Goal: Information Seeking & Learning: Learn about a topic

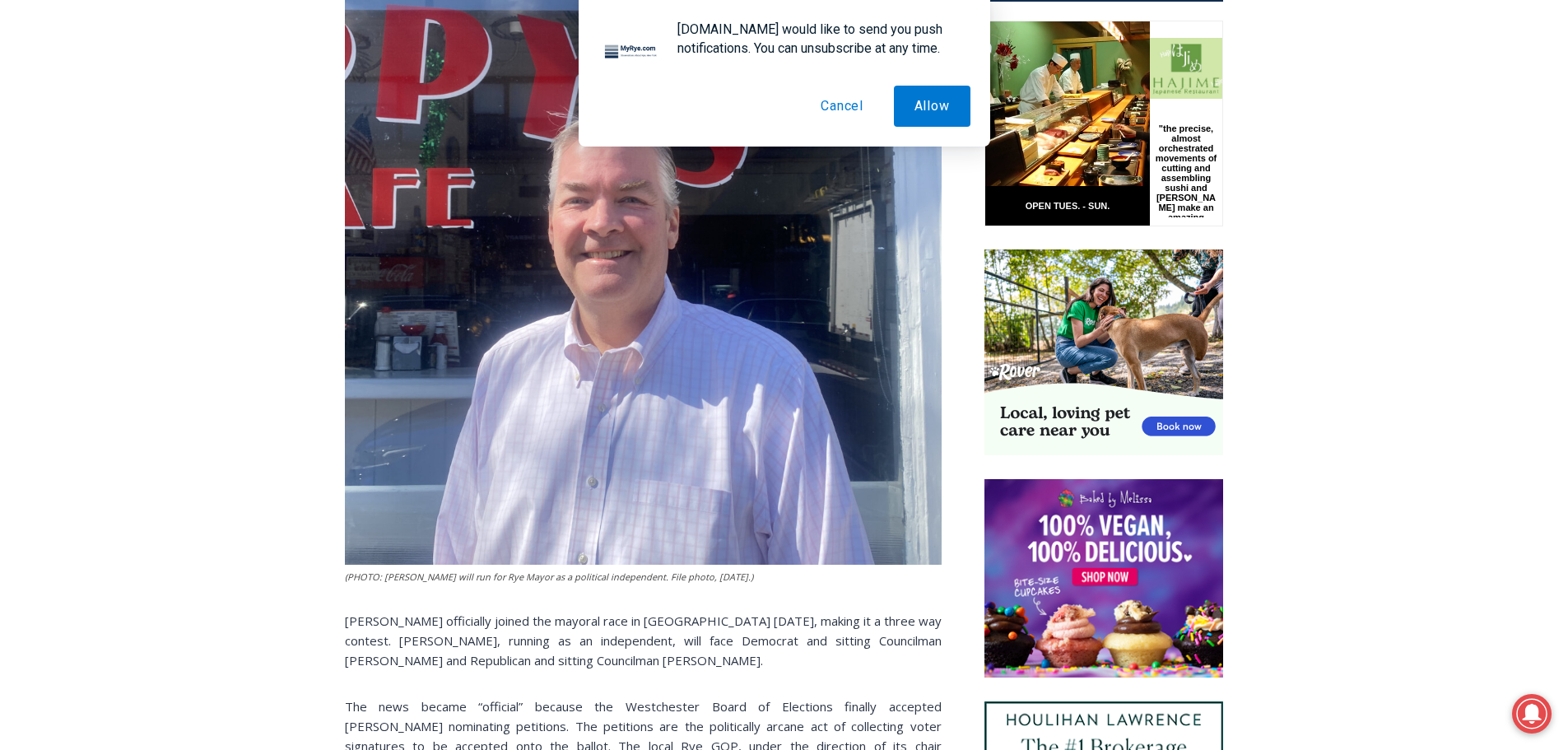
scroll to position [1142, 0]
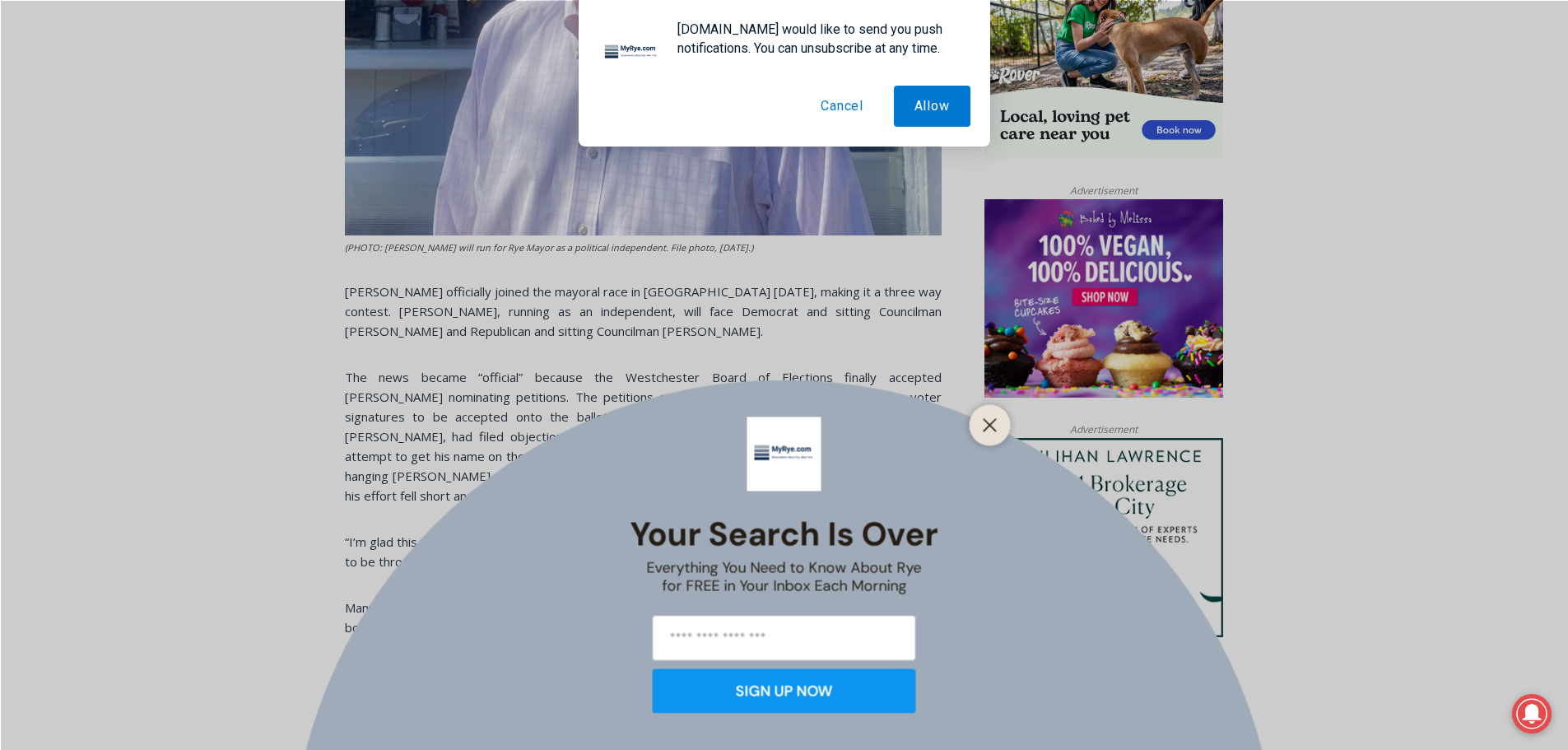
click at [856, 103] on button "Cancel" at bounding box center [842, 105] width 84 height 41
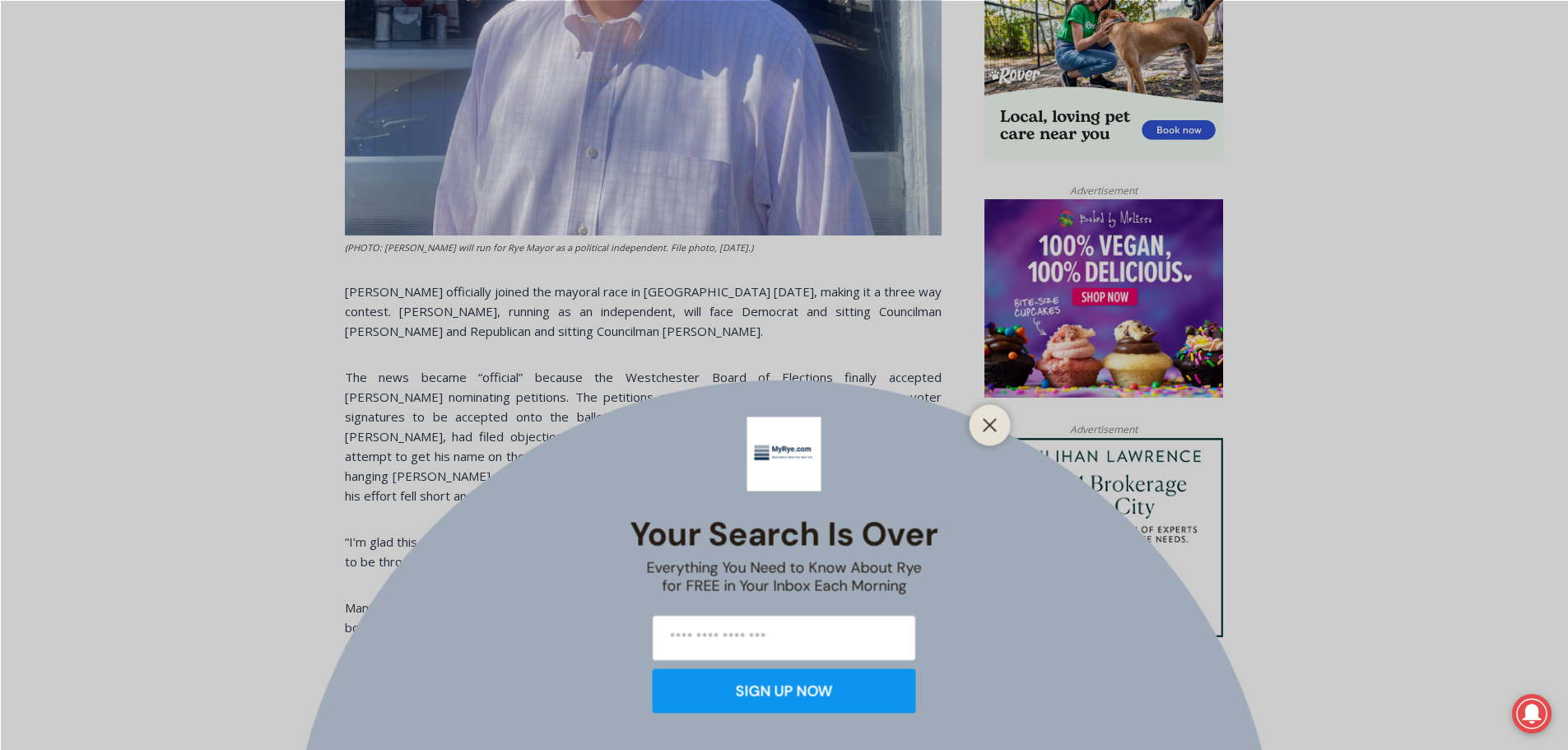
click at [984, 437] on div at bounding box center [990, 425] width 41 height 41
click at [994, 422] on icon "Close" at bounding box center [990, 425] width 15 height 15
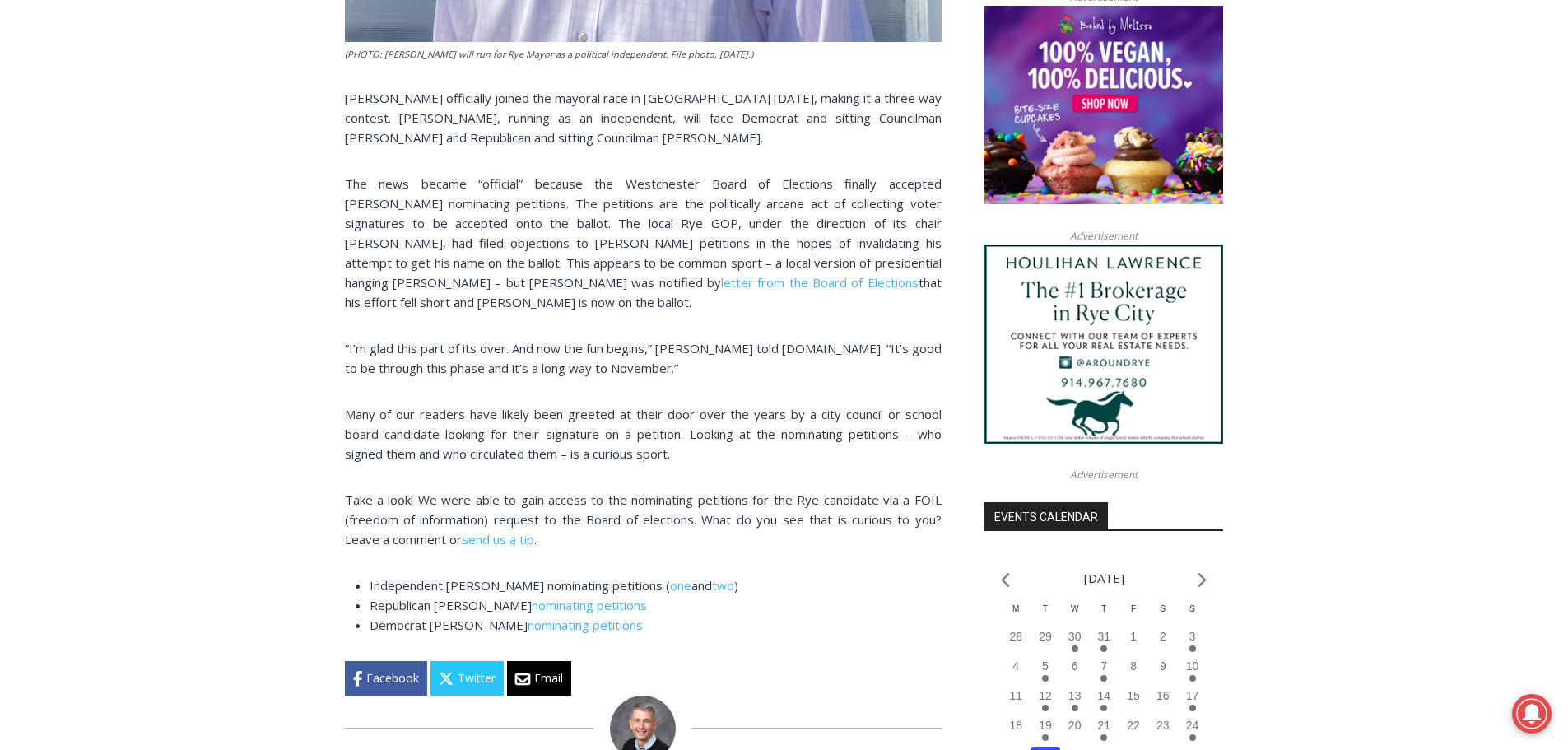
scroll to position [1225, 0]
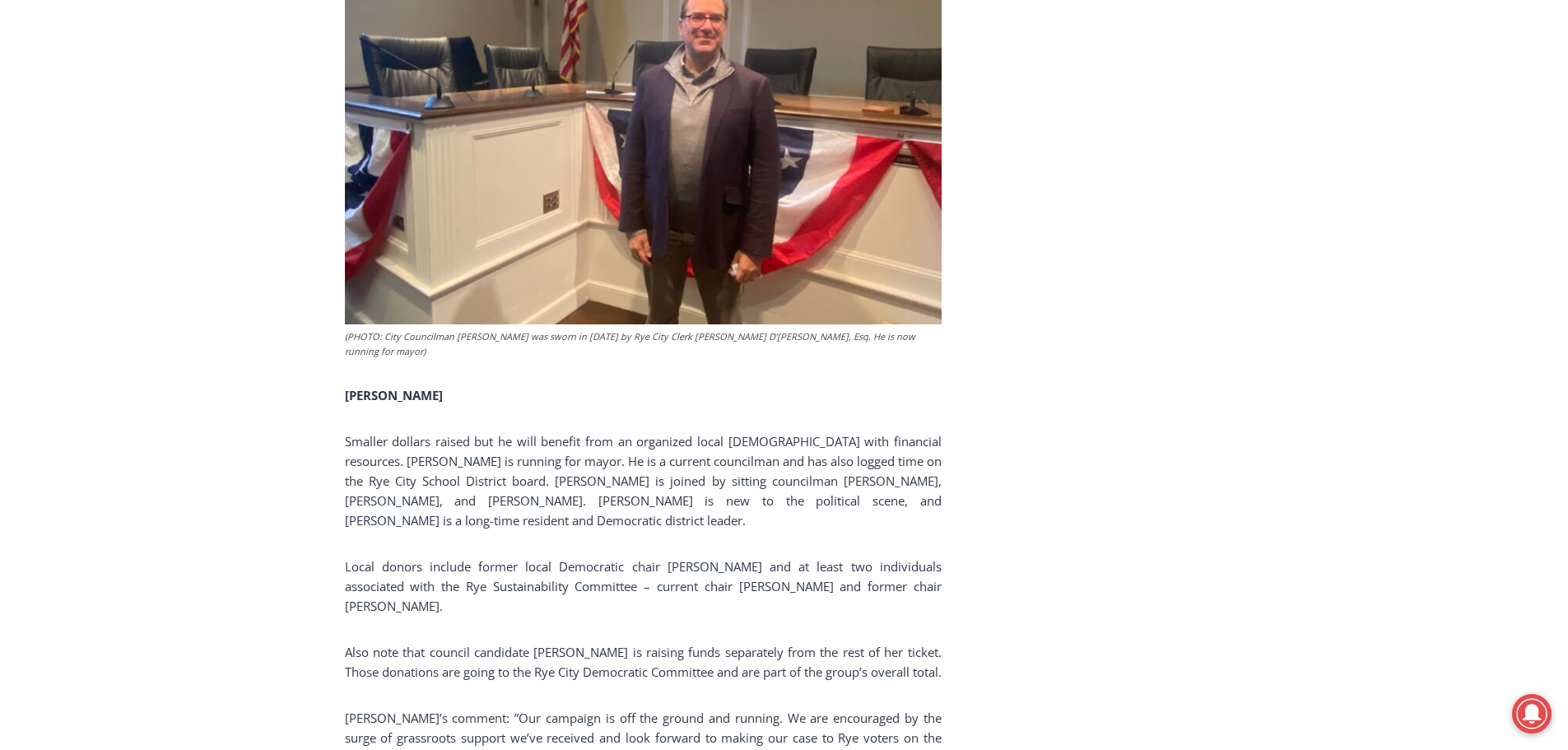
scroll to position [3919, 0]
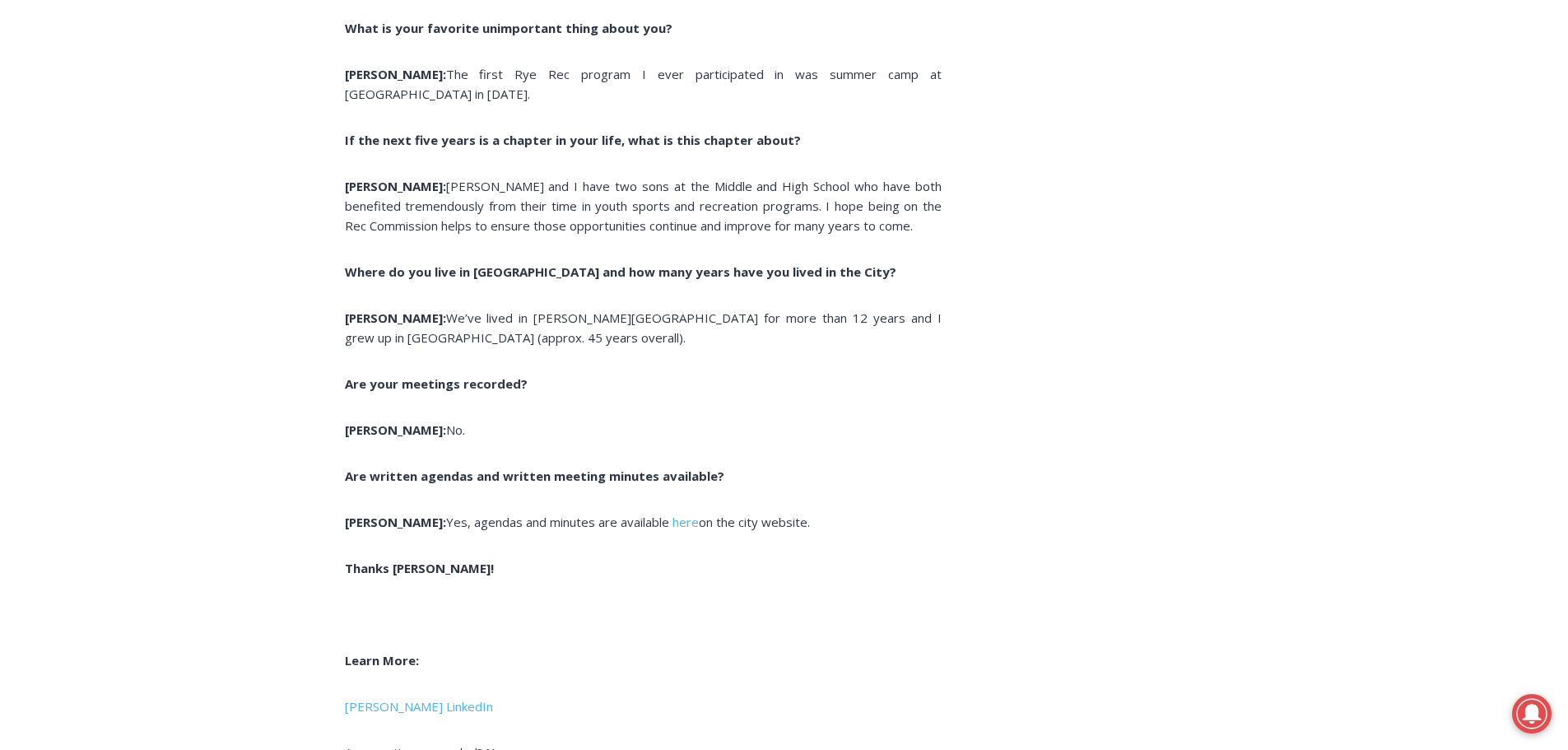
scroll to position [5599, 0]
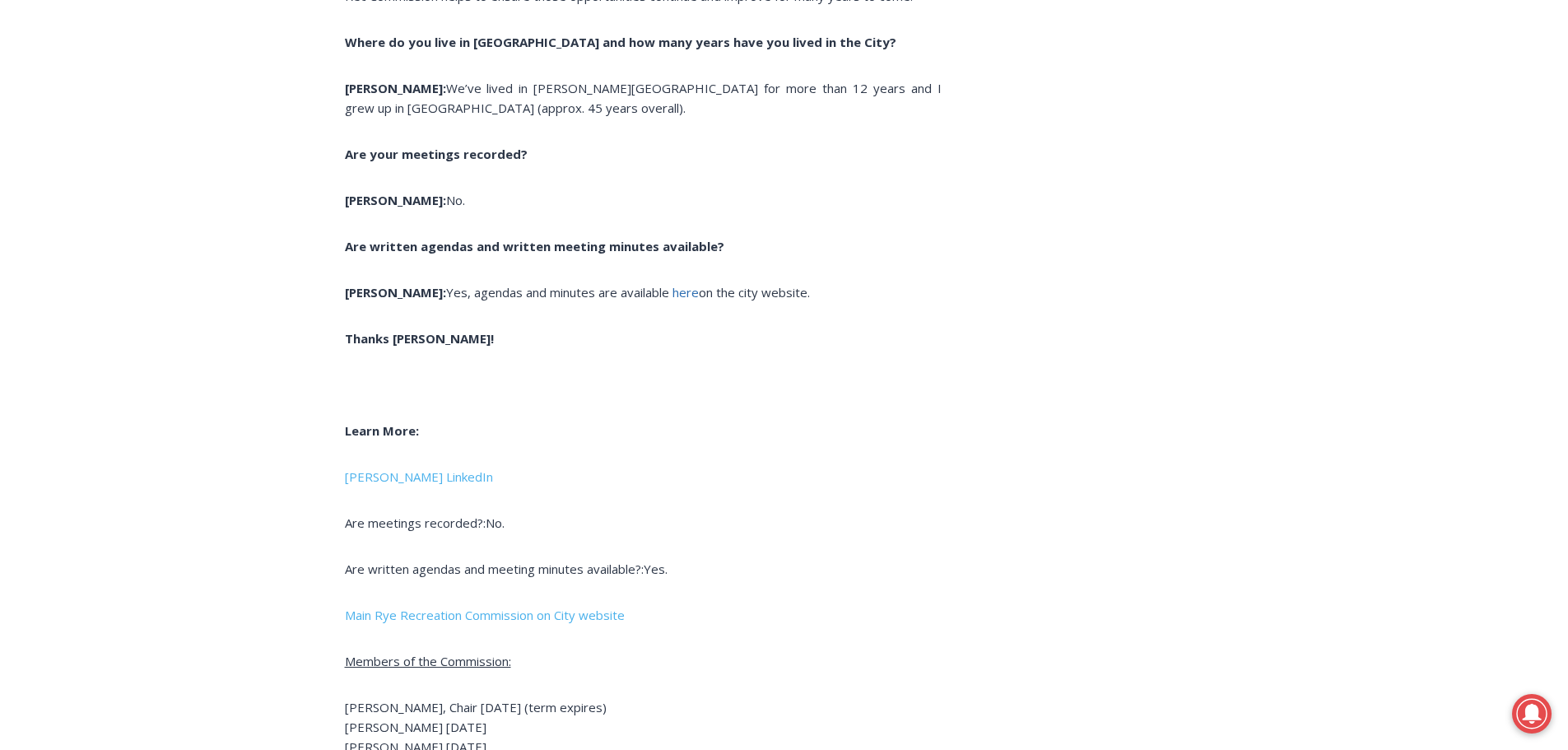
click at [672, 284] on span "here" at bounding box center [685, 291] width 26 height 17
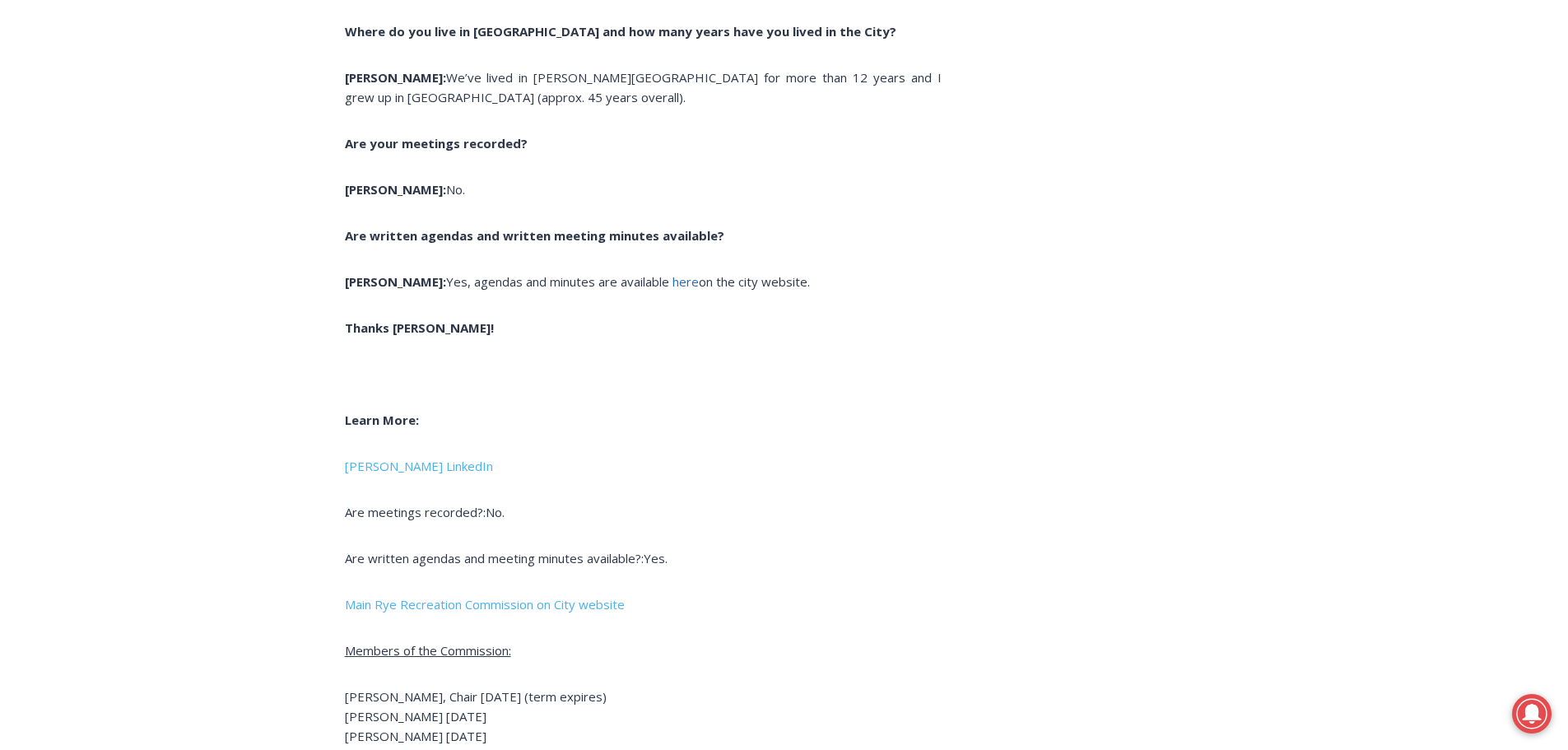
scroll to position [5352, 0]
